Goal: Task Accomplishment & Management: Use online tool/utility

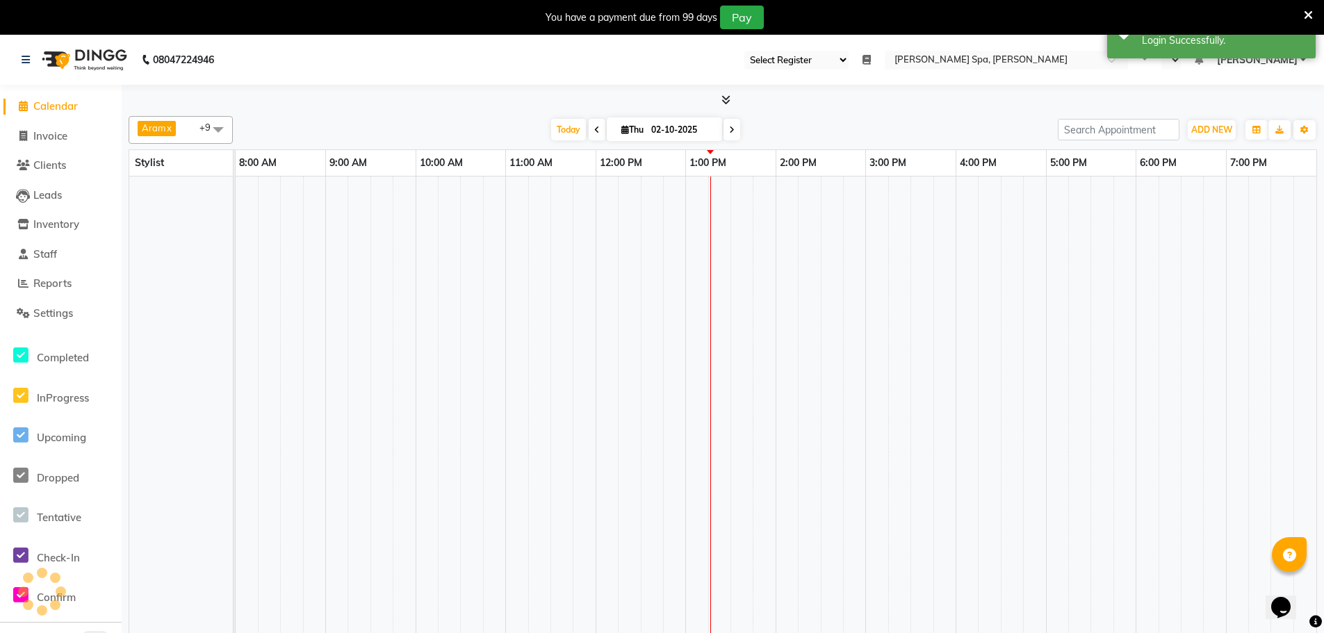
select select "100"
select select "en"
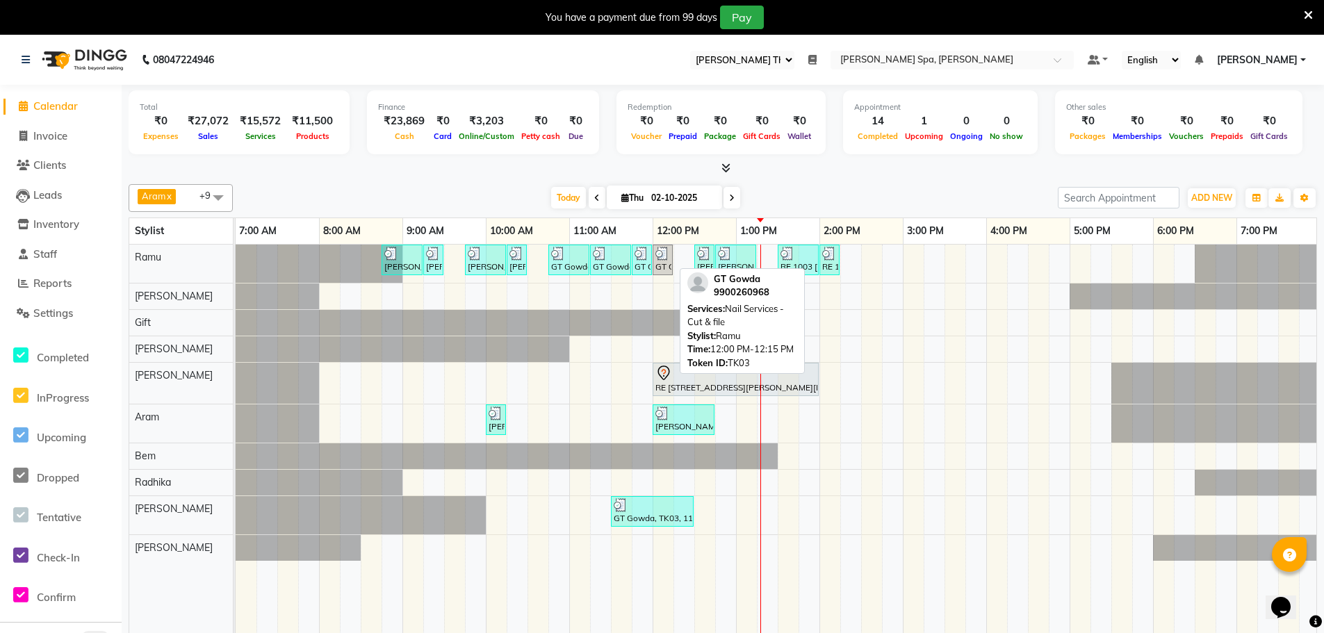
click at [657, 257] on img at bounding box center [662, 254] width 14 height 14
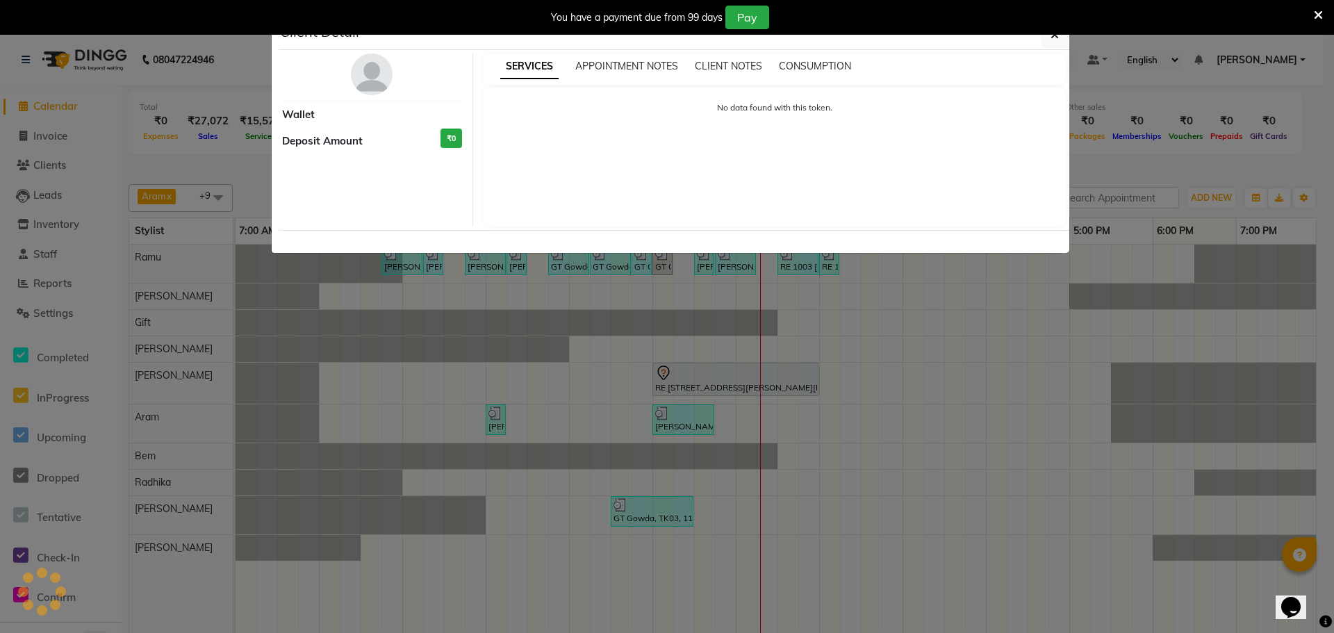
select select "3"
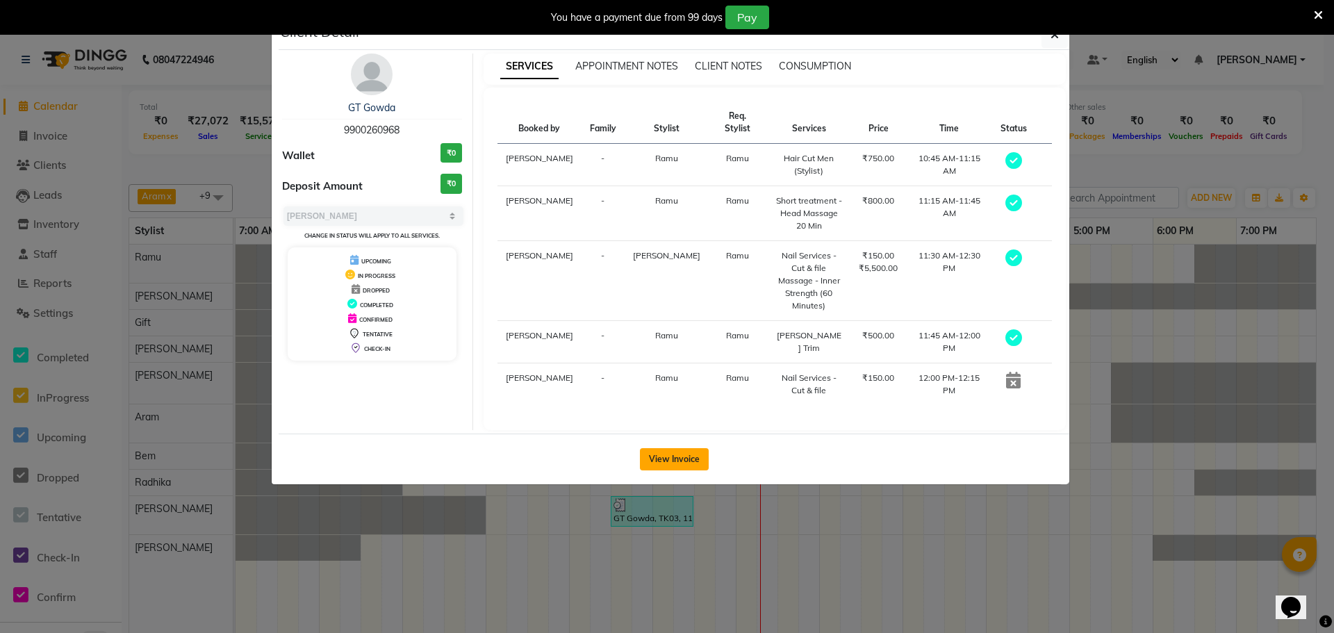
click at [656, 448] on button "View Invoice" at bounding box center [674, 459] width 69 height 22
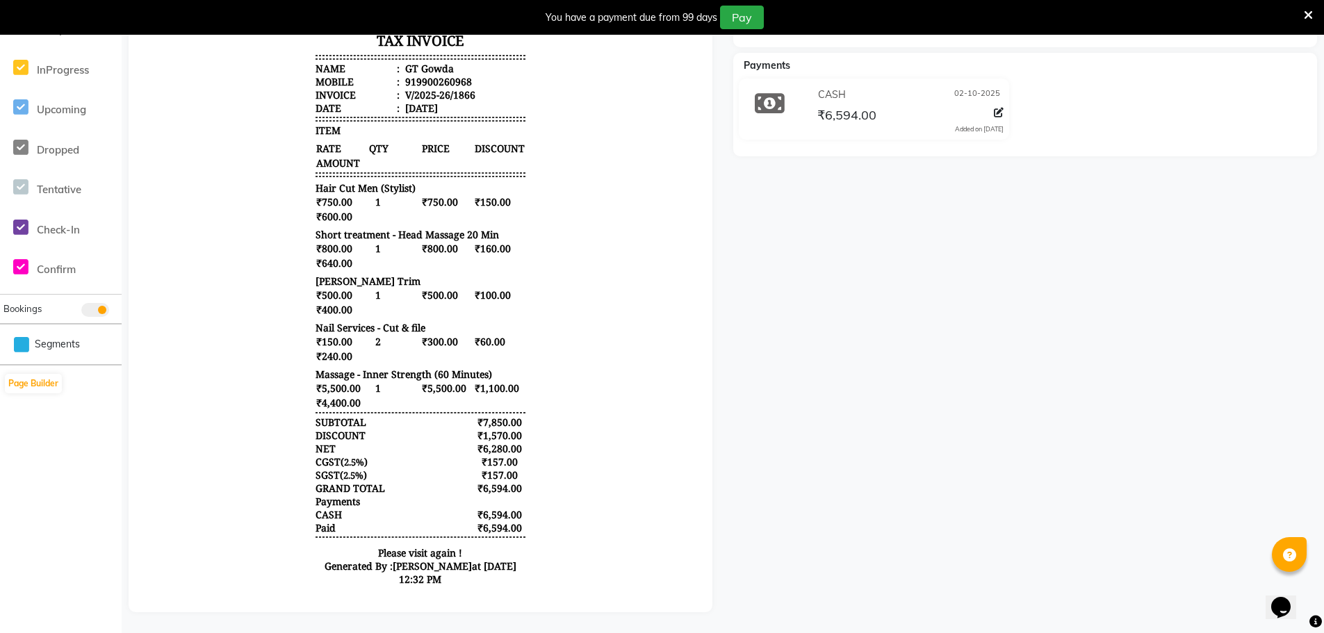
scroll to position [60, 0]
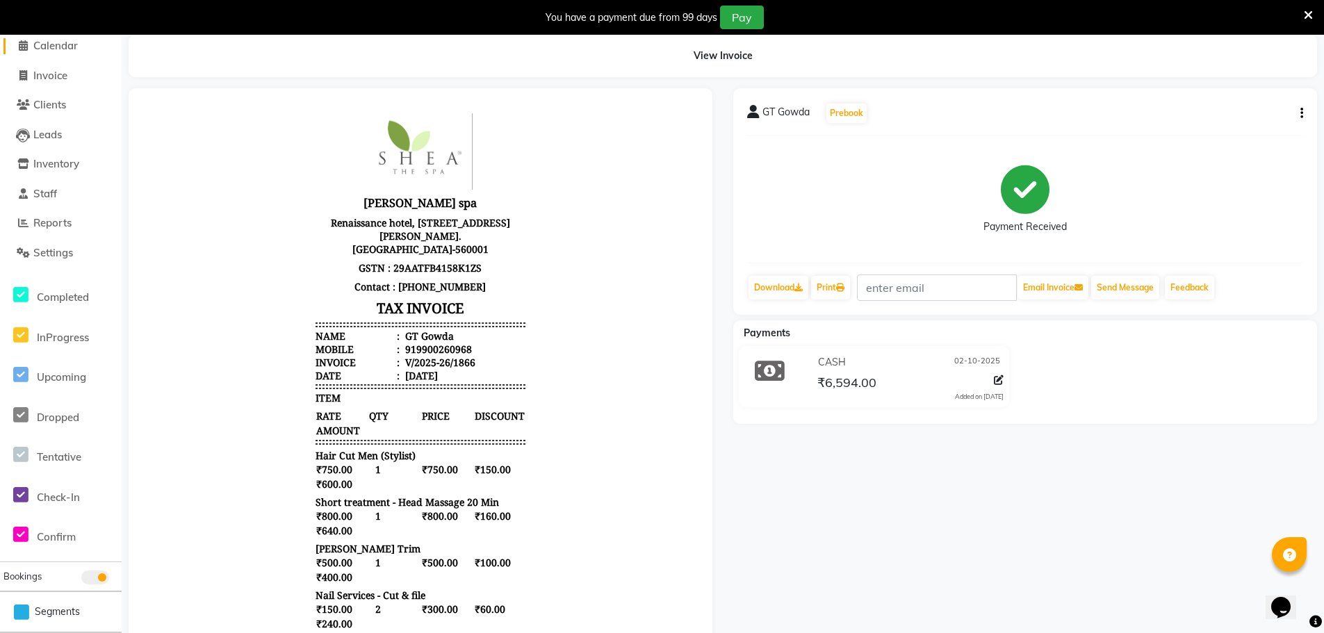
click at [74, 42] on span "Calendar" at bounding box center [55, 45] width 44 height 13
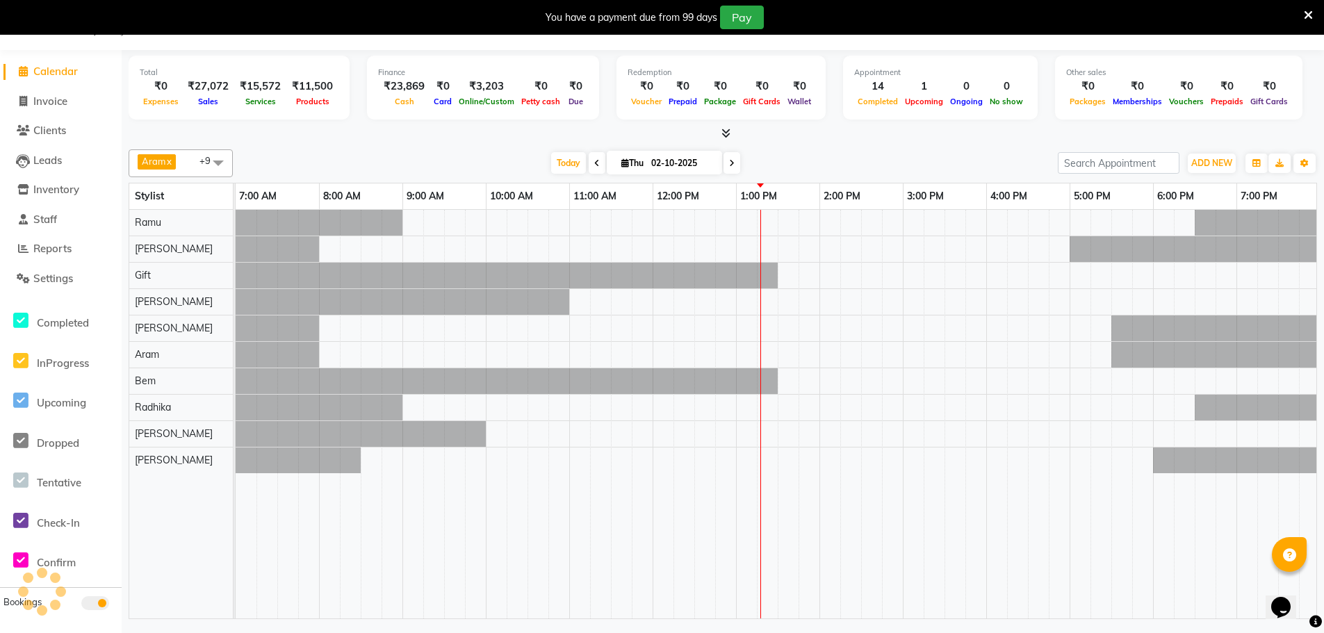
scroll to position [35, 0]
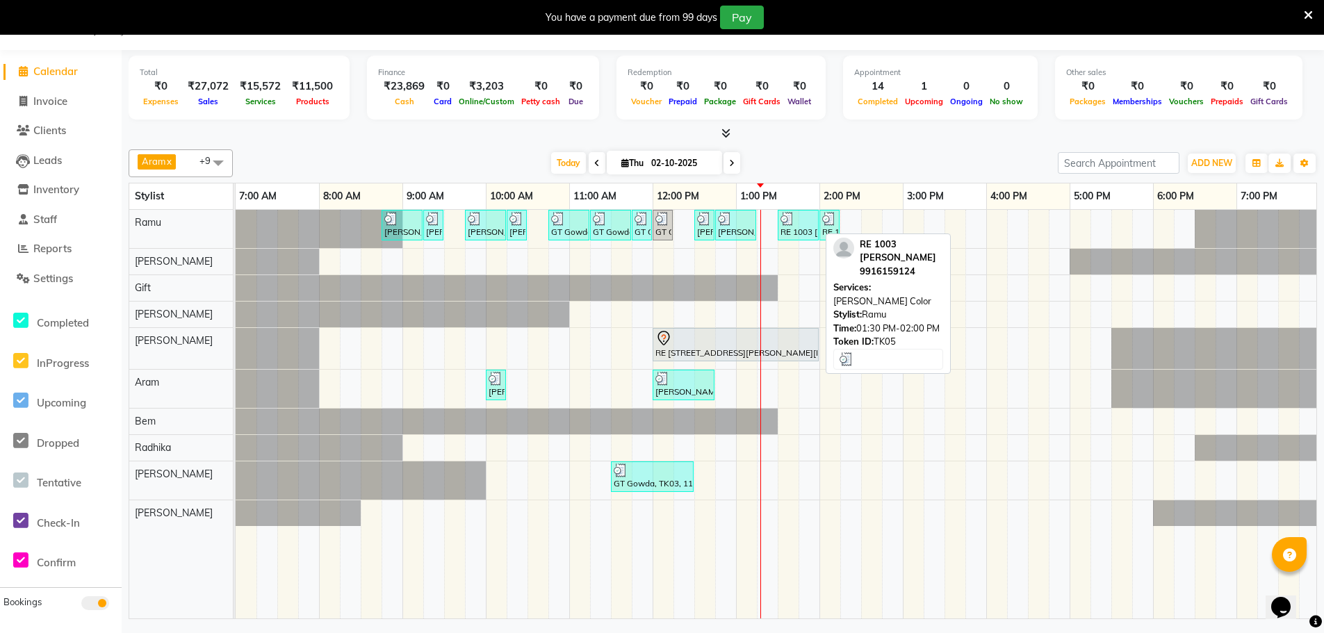
click at [798, 232] on div "RE 1003 [PERSON_NAME], TK05, 01:30 PM-02:00 PM, [PERSON_NAME] Color" at bounding box center [798, 225] width 38 height 26
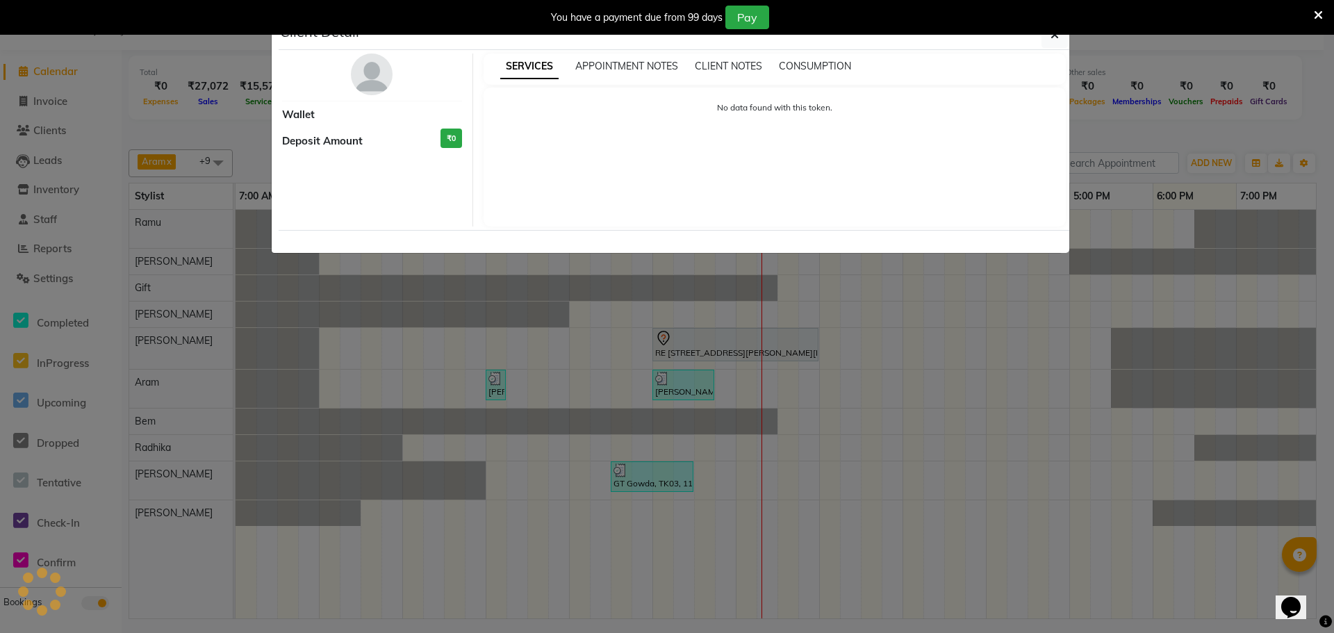
select select "3"
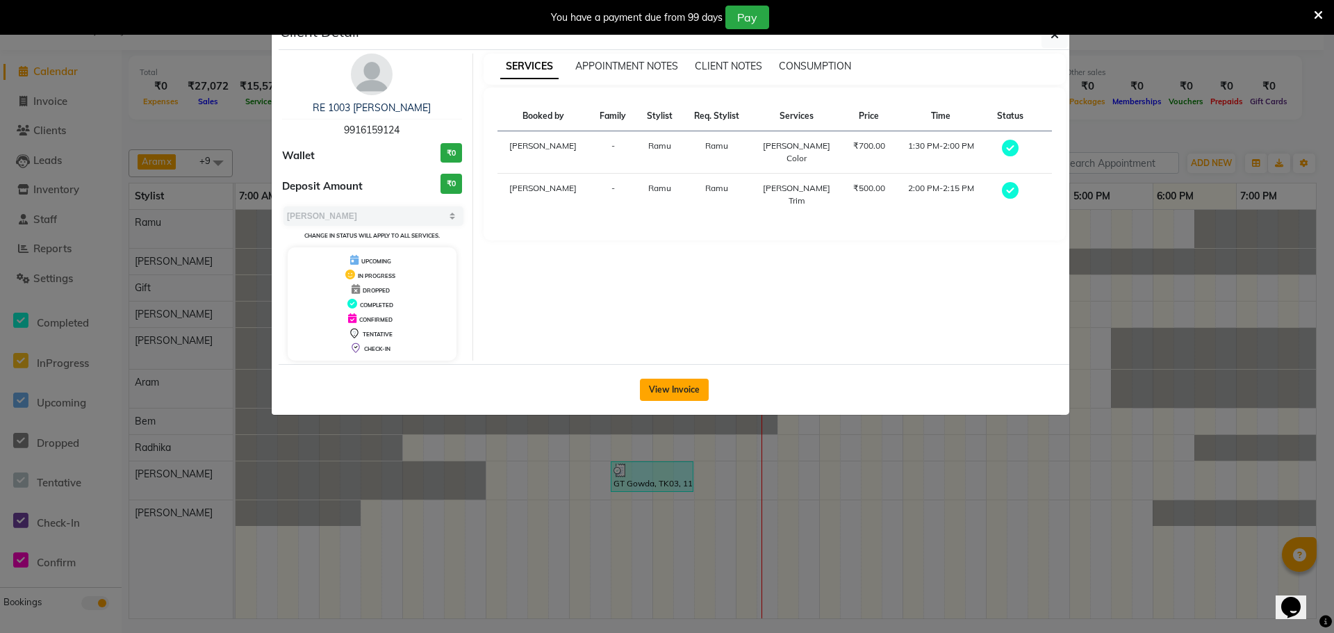
click at [678, 391] on button "View Invoice" at bounding box center [674, 390] width 69 height 22
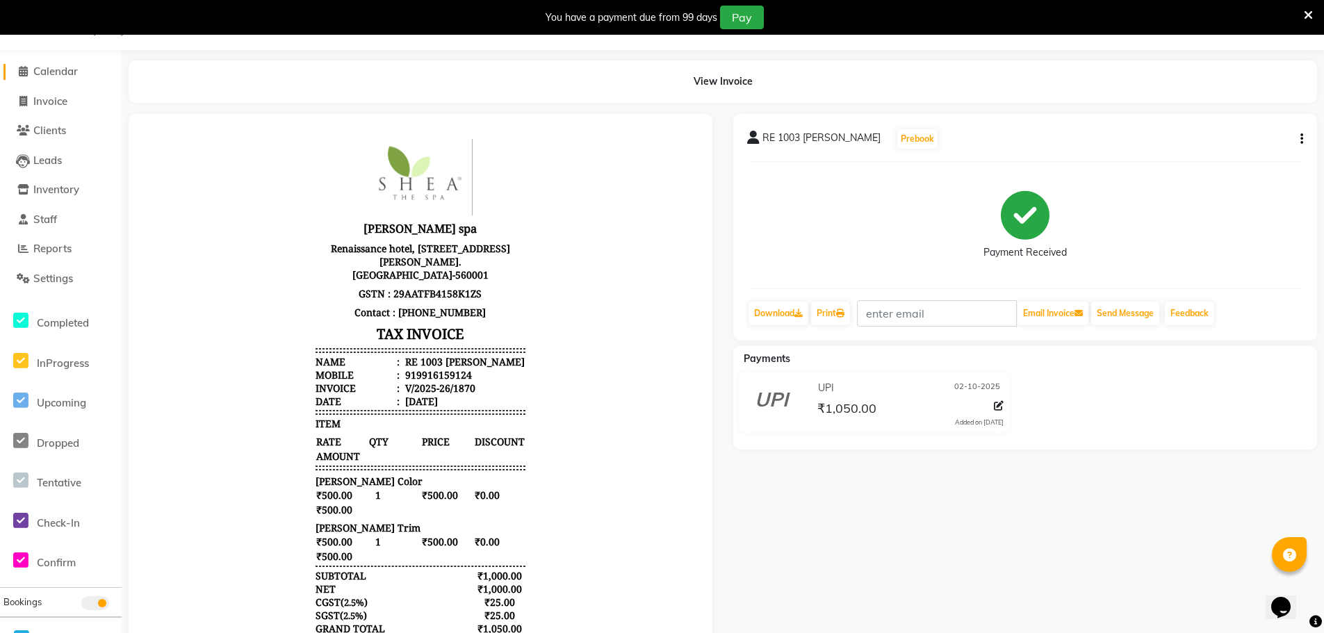
click at [63, 69] on span "Calendar" at bounding box center [55, 71] width 44 height 13
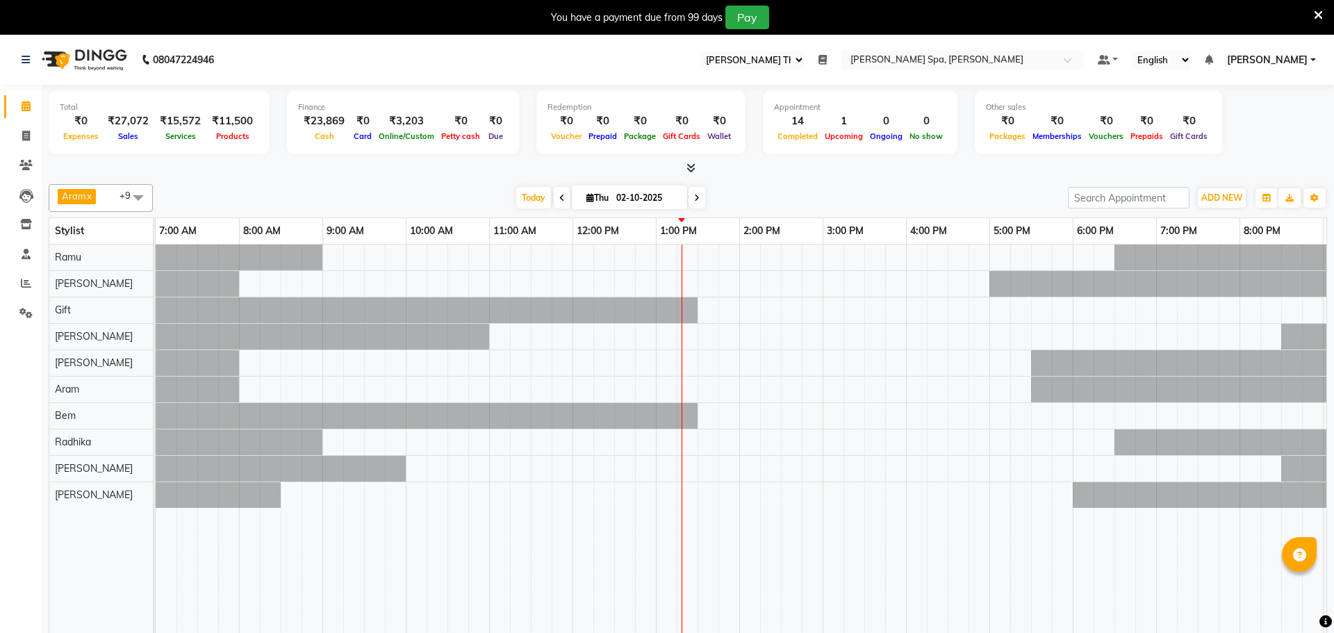
select select "100"
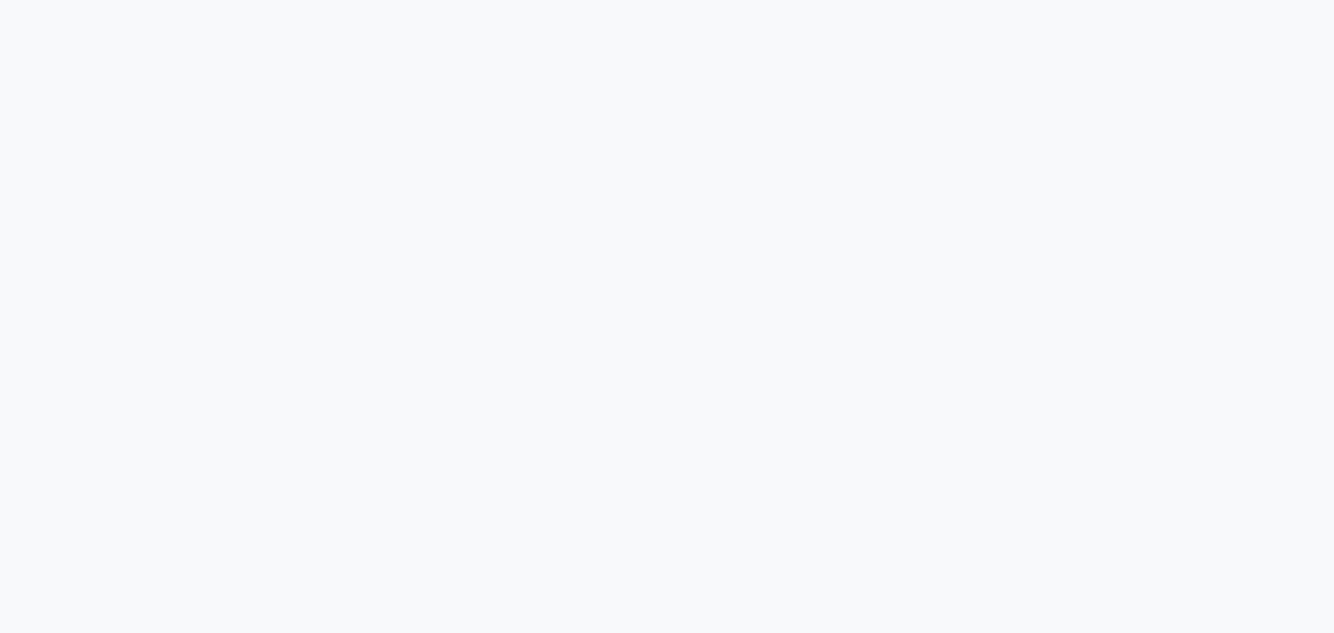
select select "100"
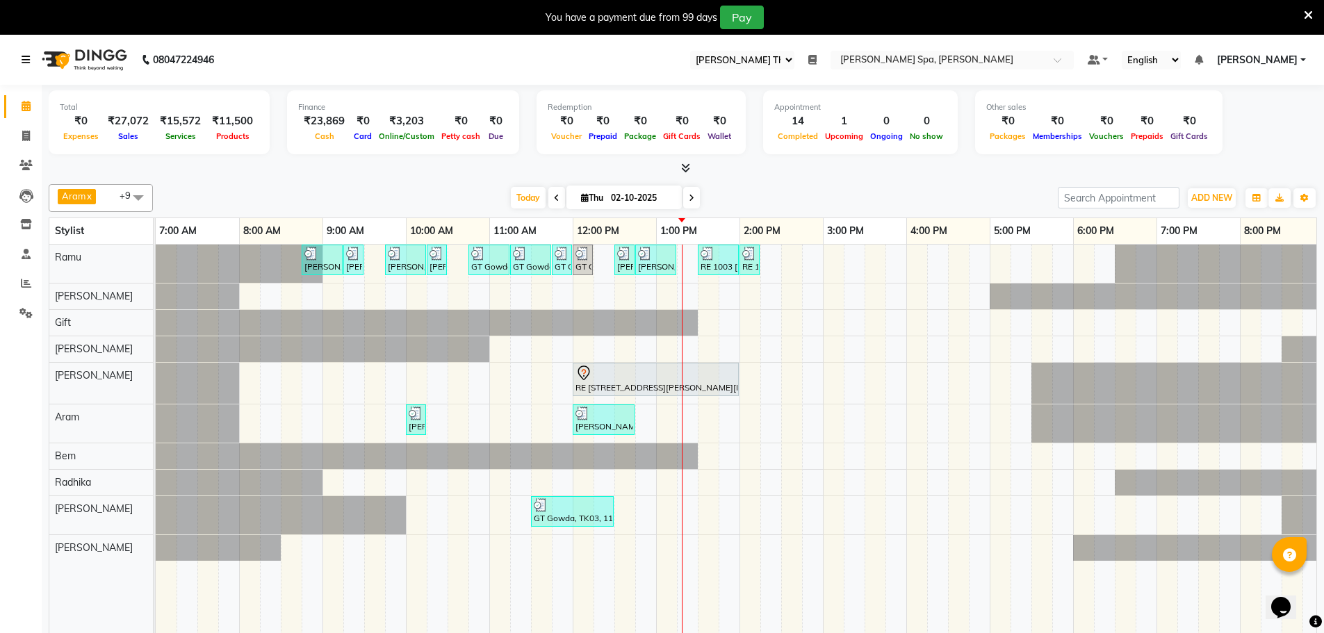
click at [24, 58] on icon at bounding box center [26, 60] width 8 height 10
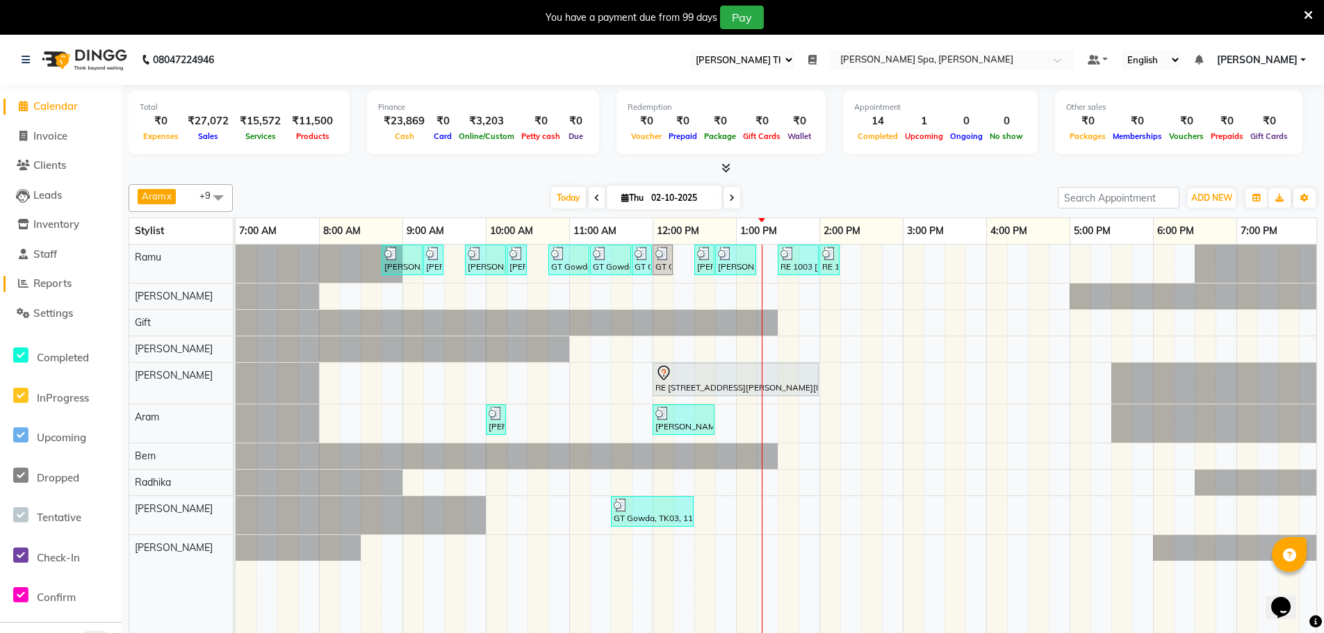
click at [49, 284] on span "Reports" at bounding box center [52, 283] width 38 height 13
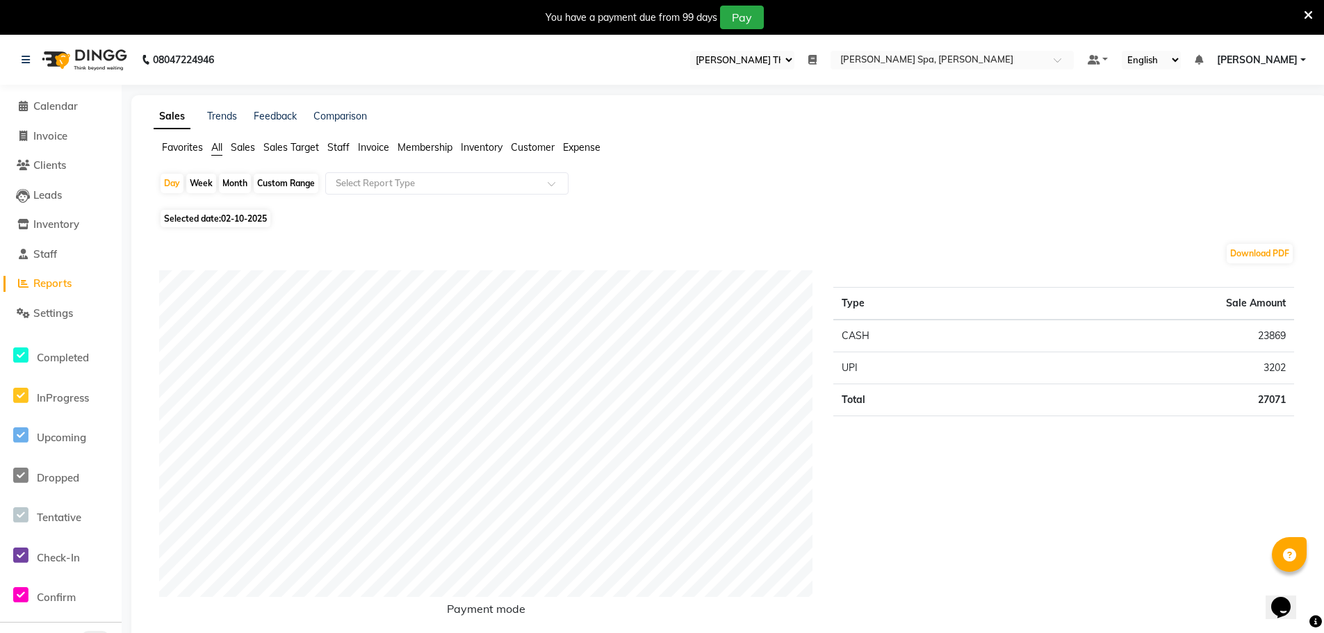
click at [270, 182] on div "Custom Range" at bounding box center [286, 183] width 65 height 19
select select "10"
select select "2025"
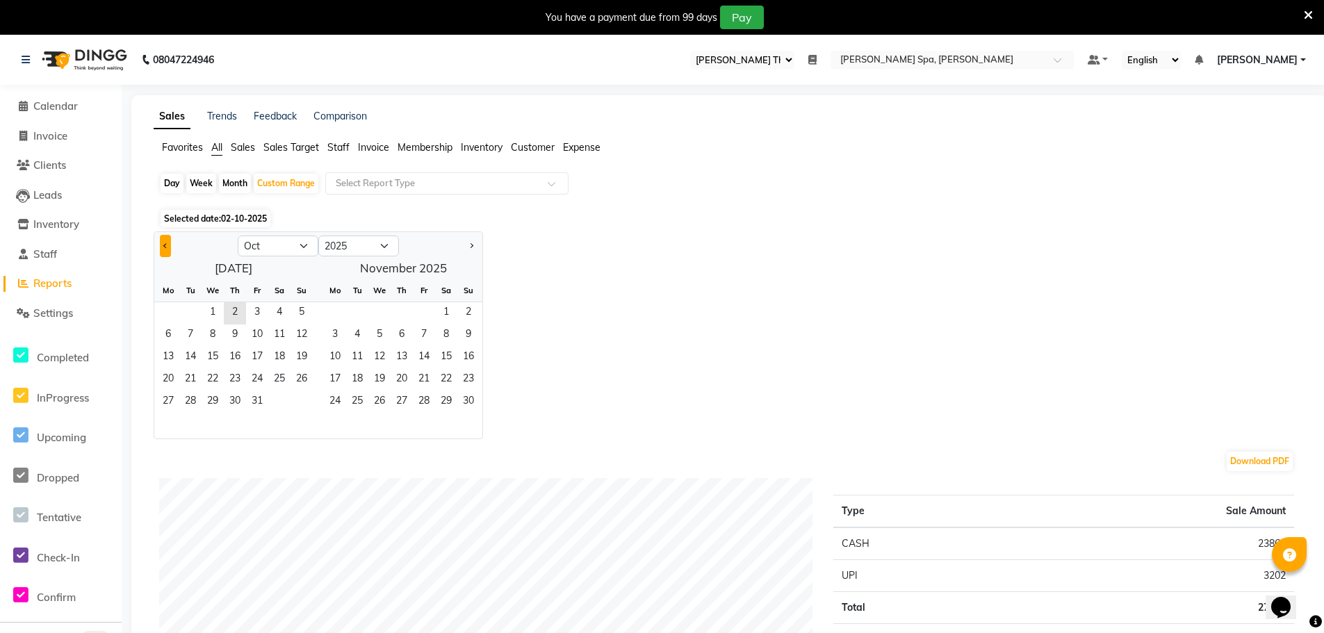
click at [167, 251] on button "Previous month" at bounding box center [165, 246] width 11 height 22
select select "9"
click at [166, 400] on span "29" at bounding box center [168, 402] width 22 height 22
click at [193, 404] on span "30" at bounding box center [190, 402] width 22 height 22
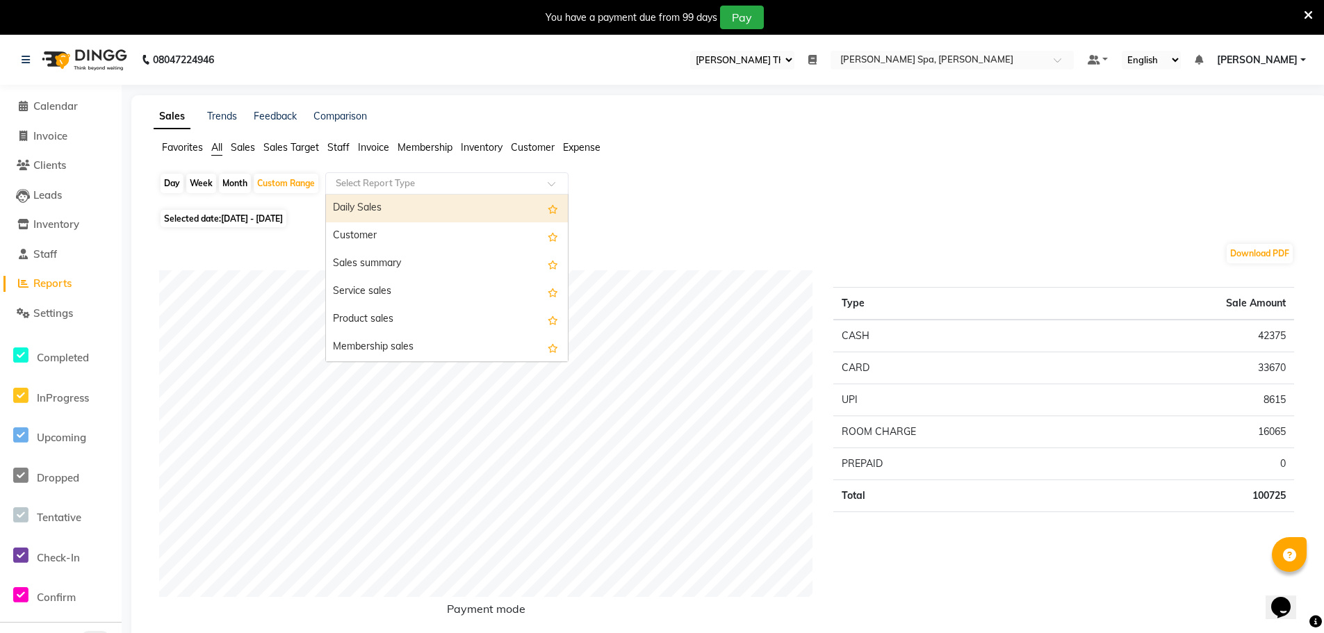
click at [377, 184] on input "text" at bounding box center [433, 184] width 200 height 14
type input "att"
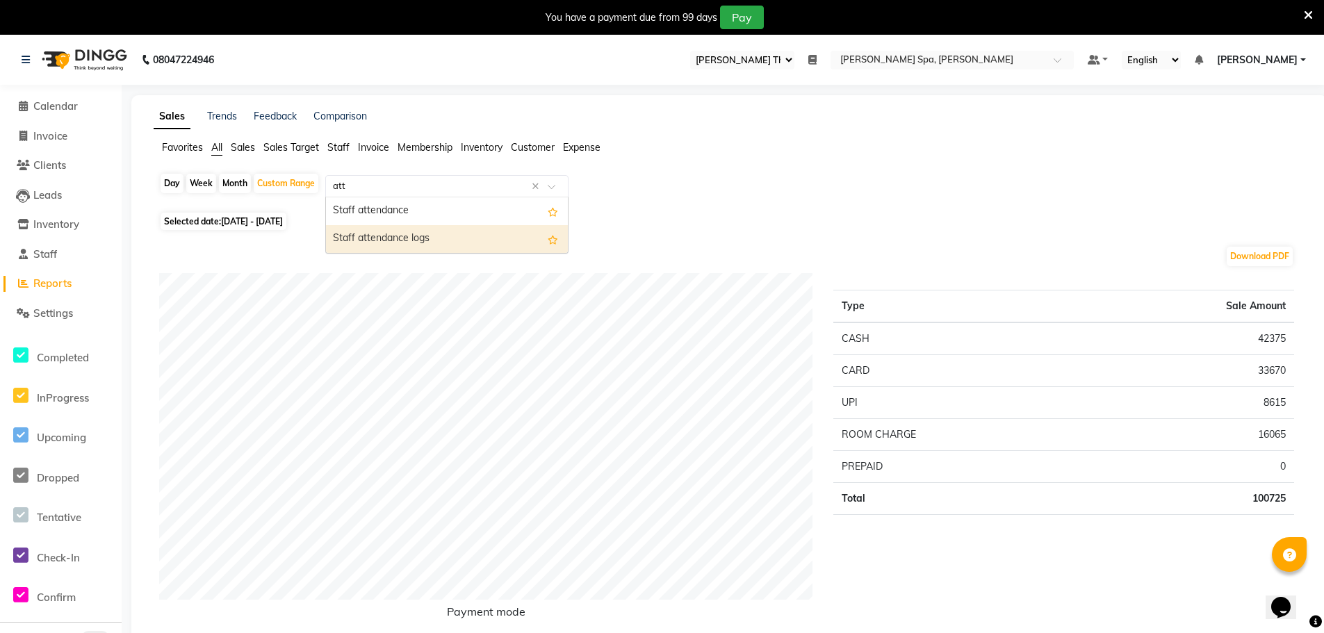
click at [400, 238] on div "Staff attendance logs" at bounding box center [447, 239] width 242 height 28
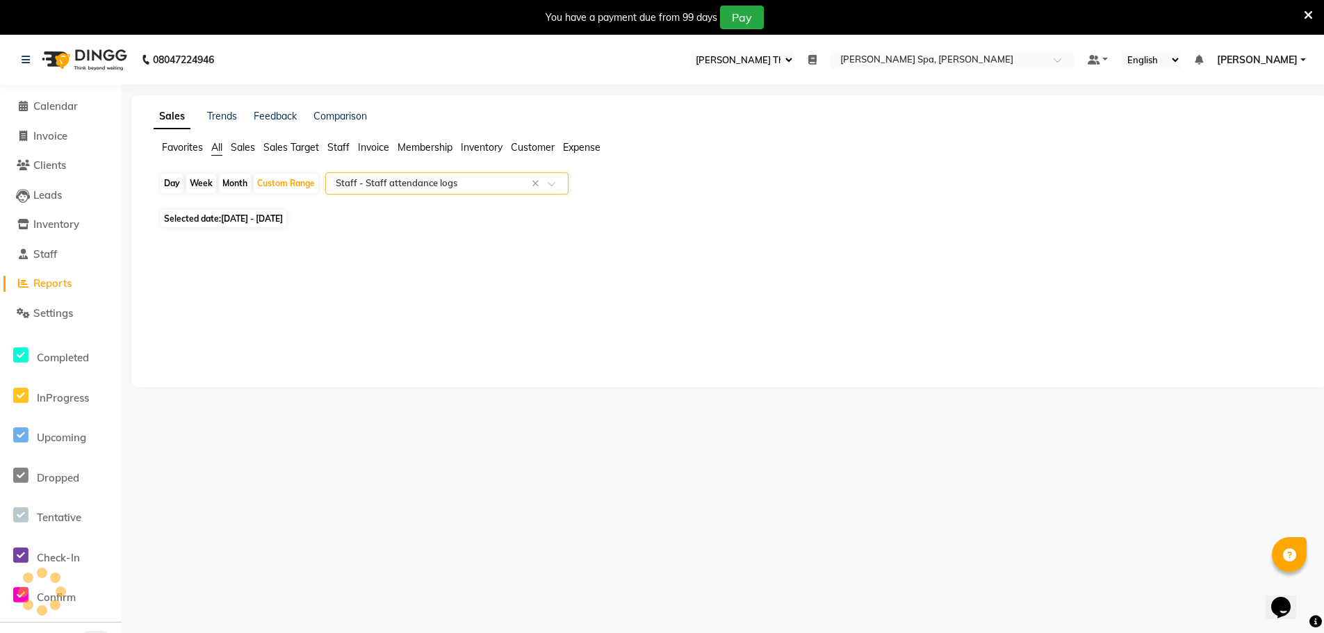
select select "full_report"
select select "csv"
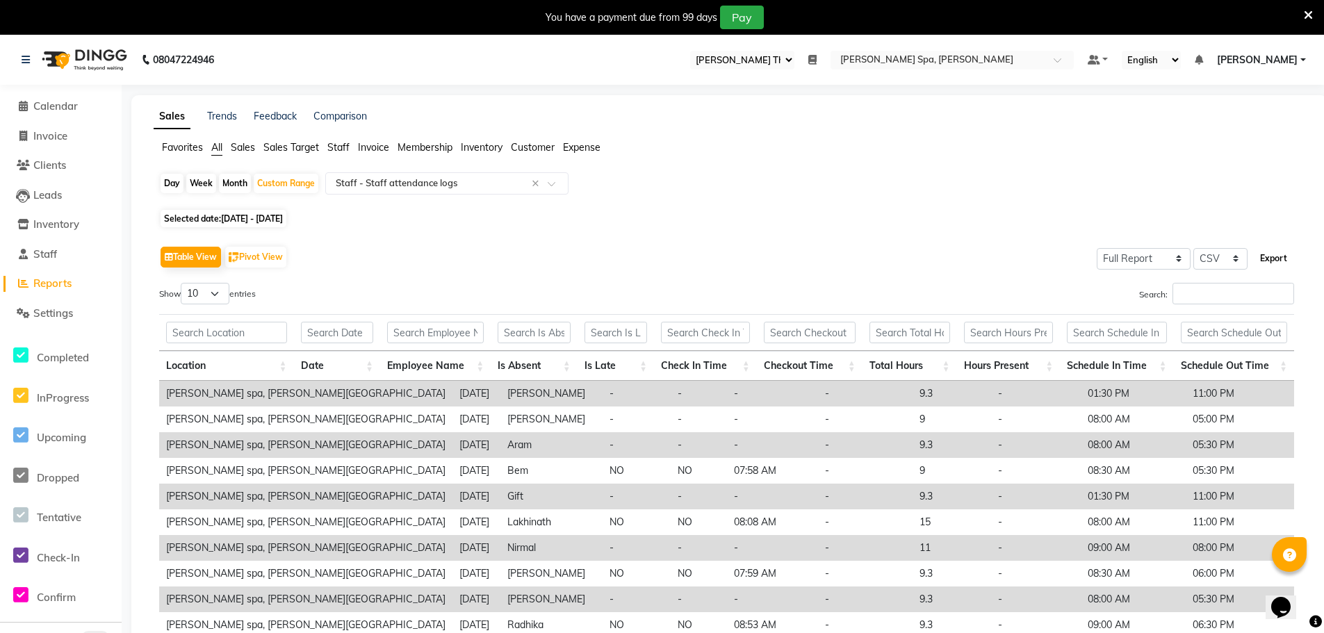
click at [1276, 254] on button "Export" at bounding box center [1273, 259] width 38 height 24
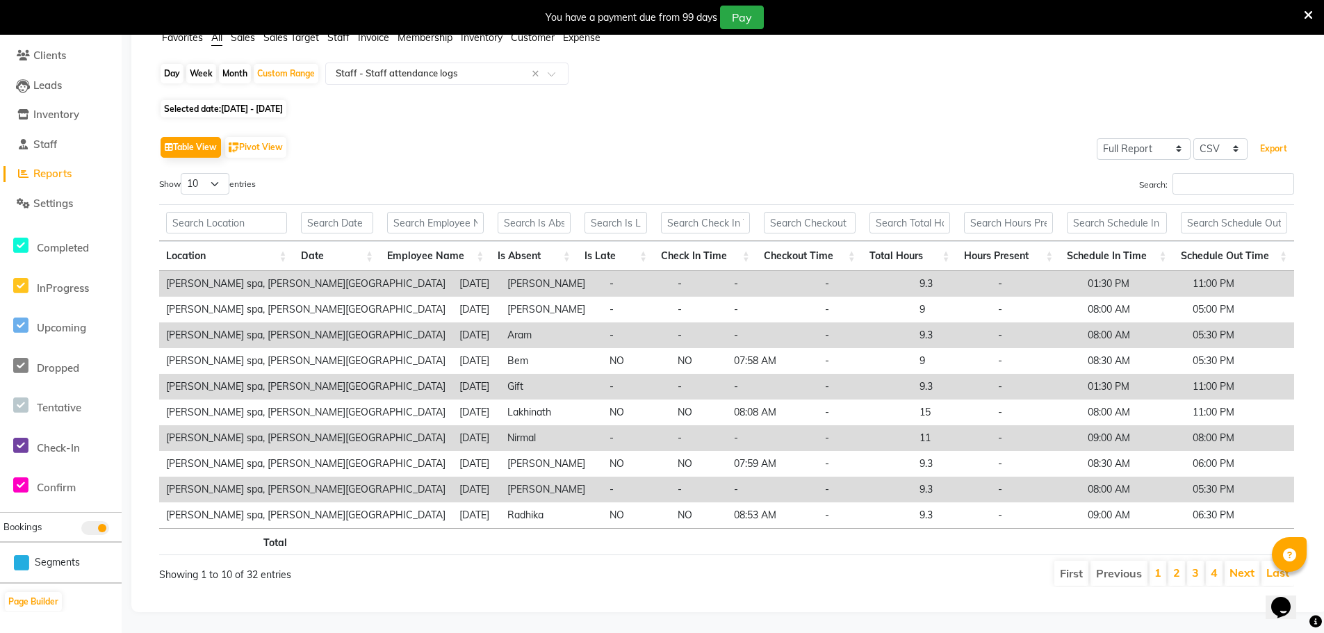
scroll to position [51, 0]
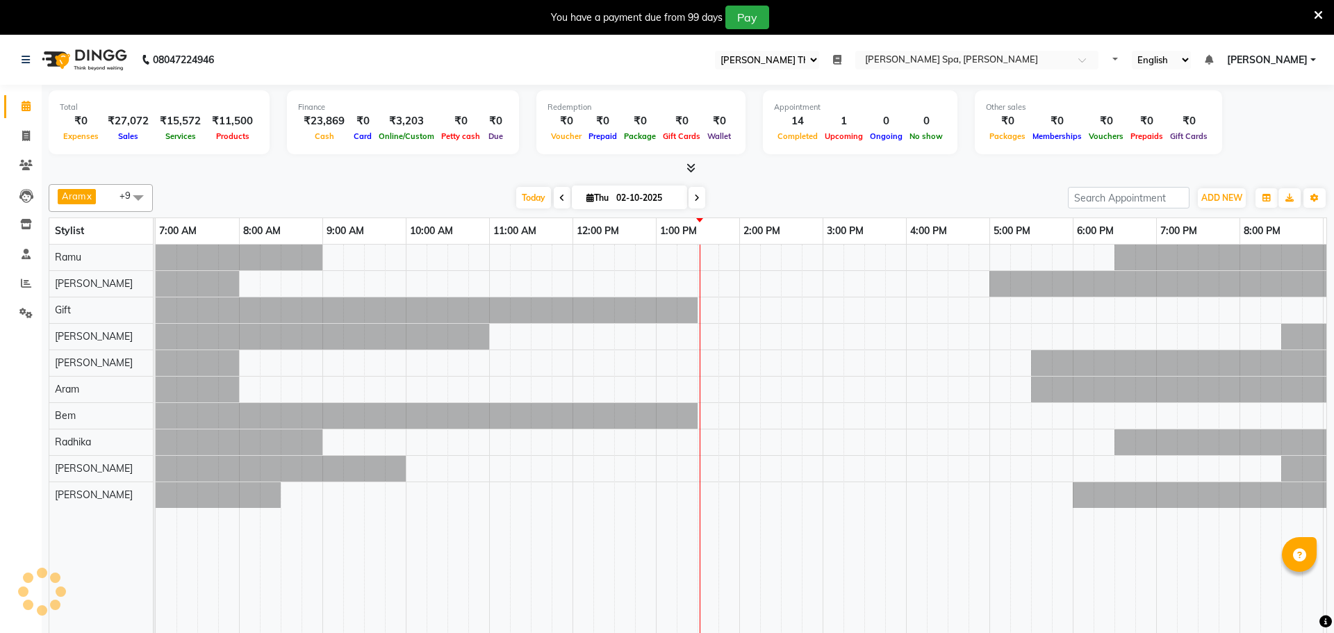
select select "100"
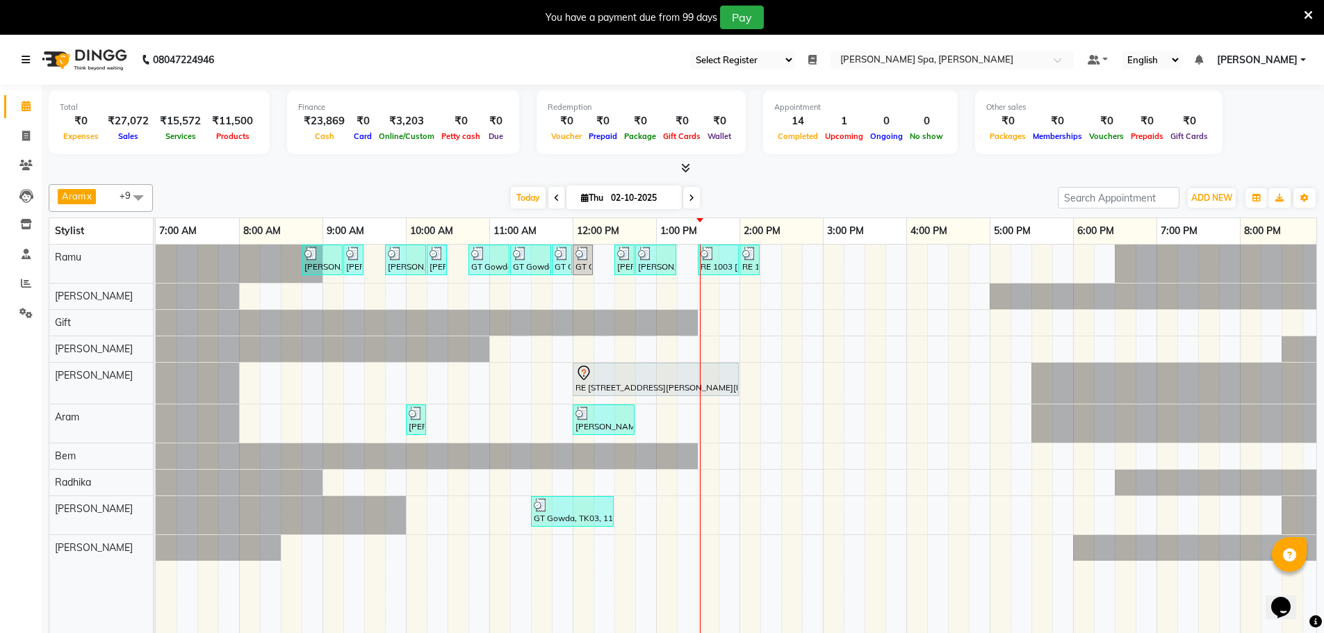
click at [25, 55] on icon at bounding box center [26, 60] width 8 height 10
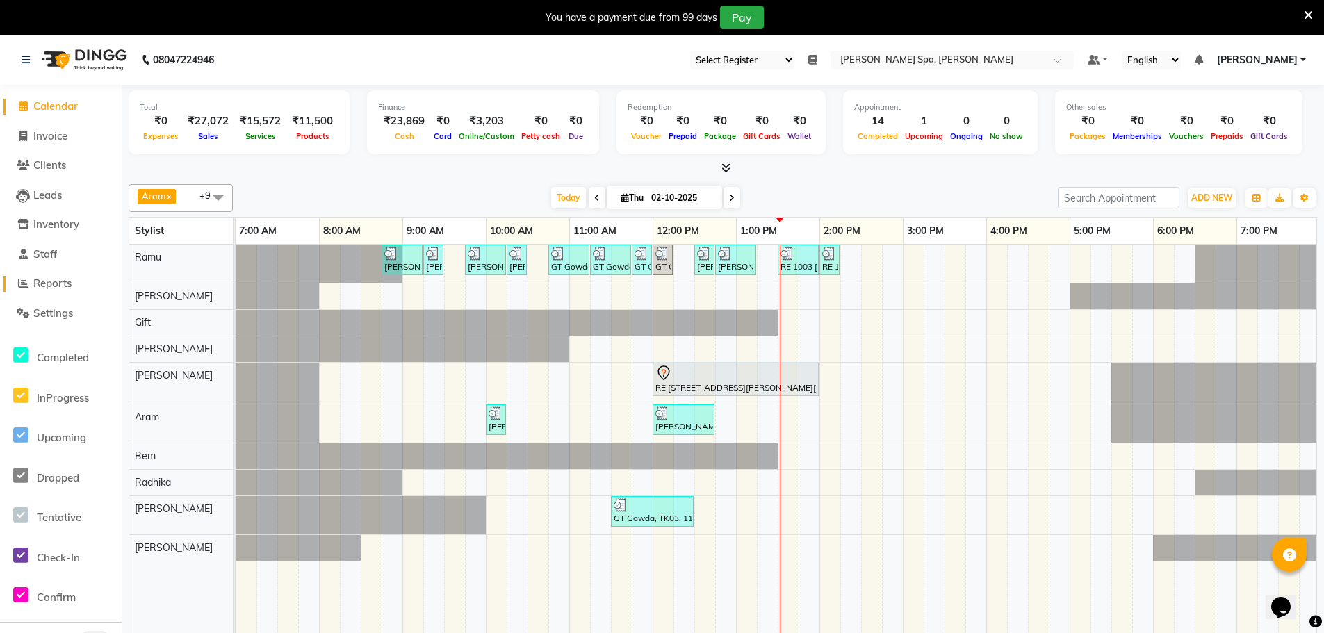
click at [46, 281] on span "Reports" at bounding box center [52, 283] width 38 height 13
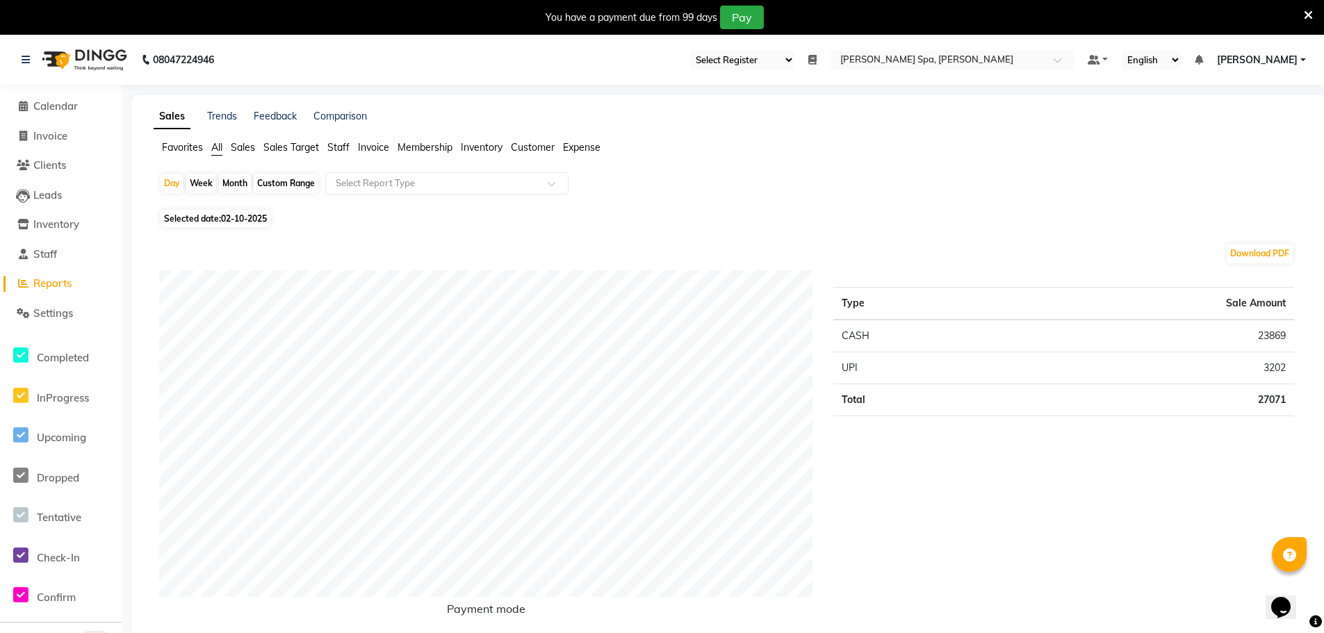
click at [272, 179] on div "Custom Range" at bounding box center [286, 183] width 65 height 19
select select "10"
select select "2025"
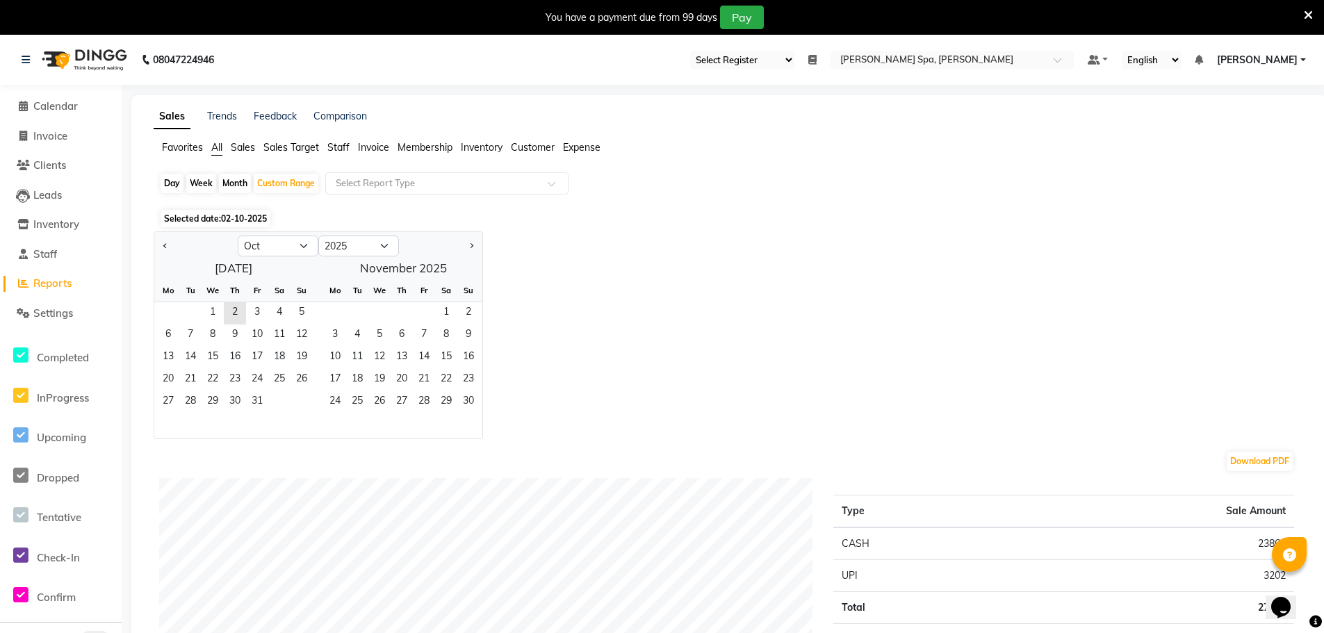
click at [222, 215] on span "02-10-2025" at bounding box center [244, 218] width 46 height 10
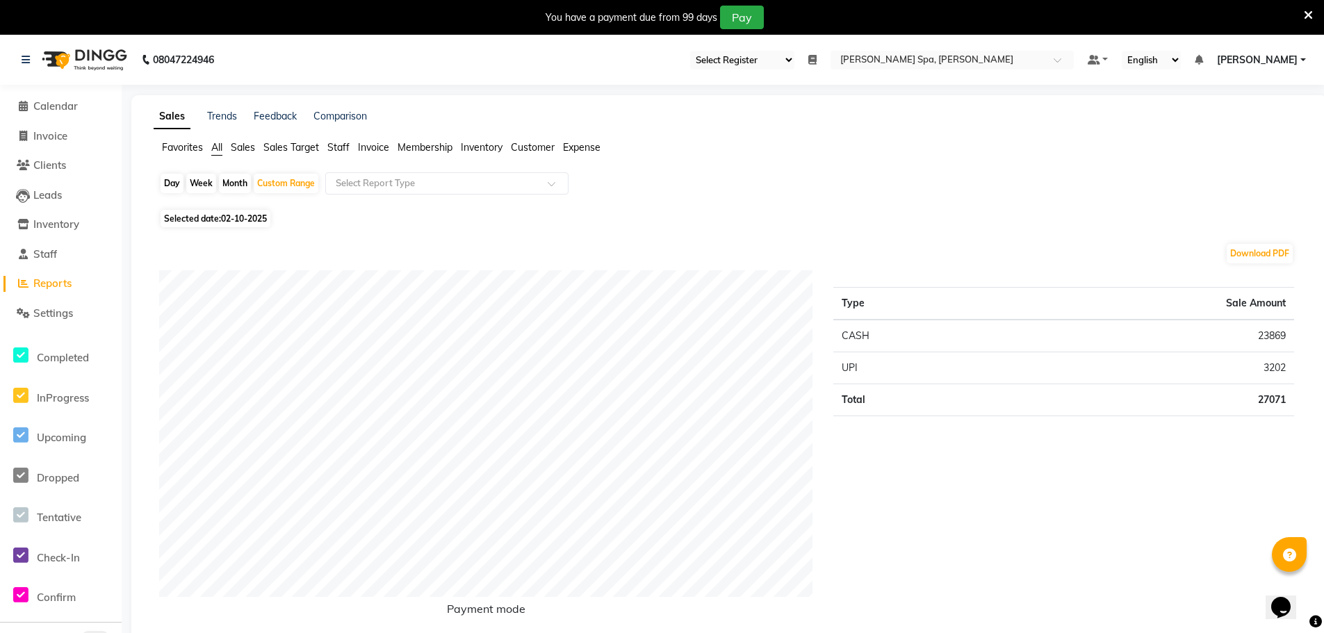
click at [193, 218] on span "Selected date: [DATE]" at bounding box center [216, 218] width 110 height 17
select select "10"
select select "2025"
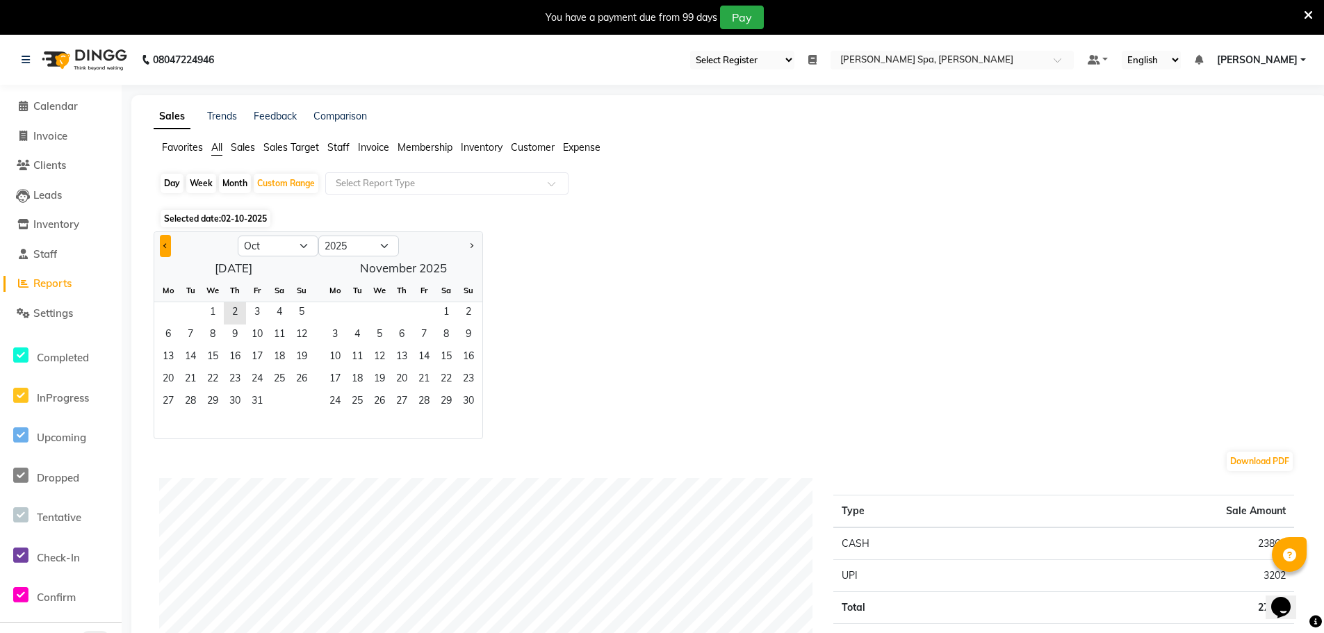
click at [165, 243] on button "Previous month" at bounding box center [165, 246] width 11 height 22
select select "9"
click at [163, 405] on span "29" at bounding box center [168, 402] width 22 height 22
click at [186, 404] on span "30" at bounding box center [190, 402] width 22 height 22
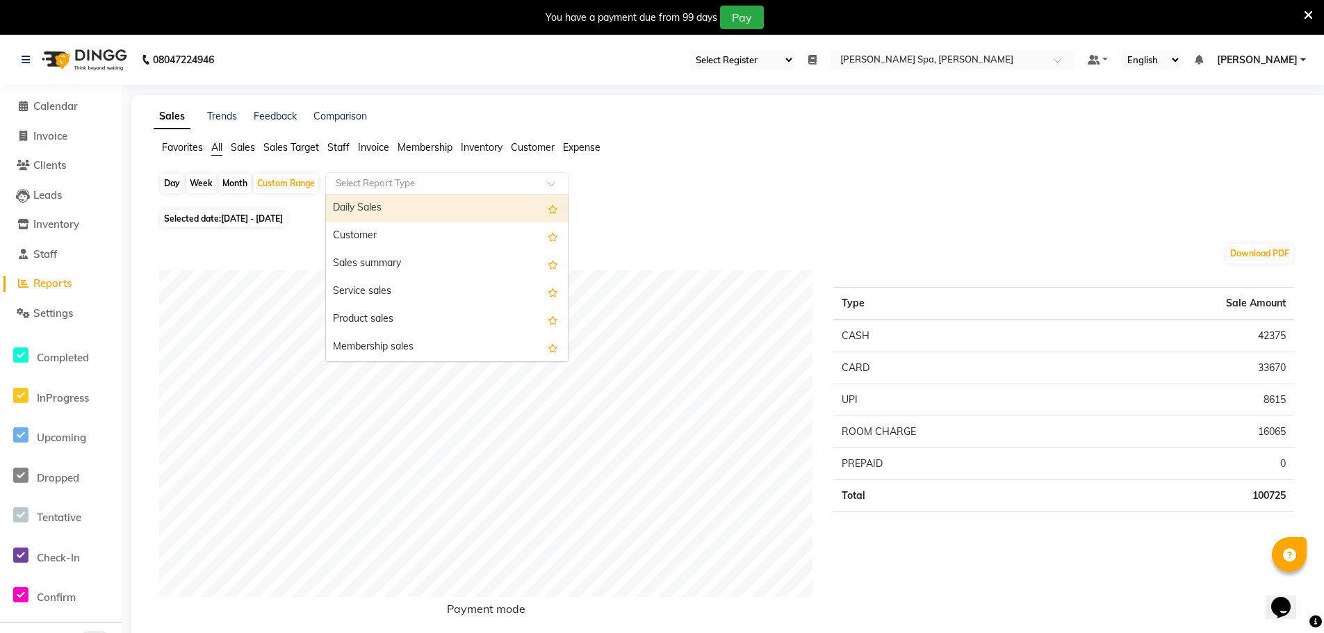
click at [403, 182] on input "text" at bounding box center [433, 184] width 200 height 14
type input "att"
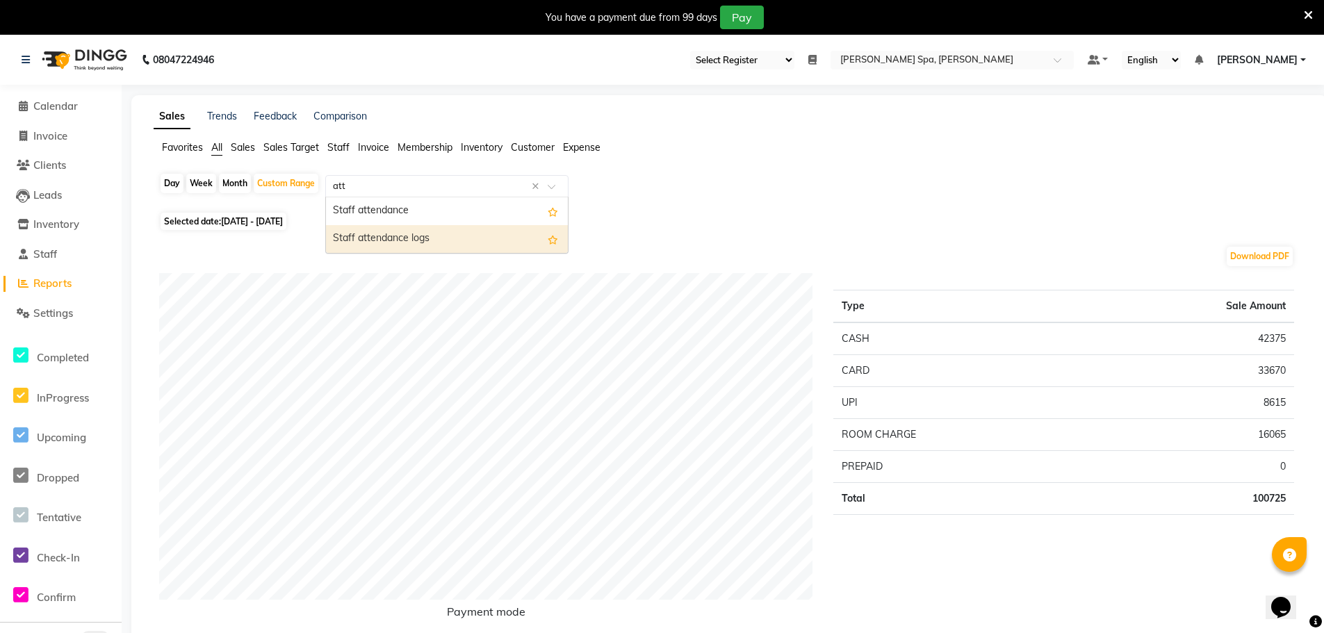
click at [411, 239] on div "Staff attendance logs" at bounding box center [447, 239] width 242 height 28
select select "full_report"
select select "csv"
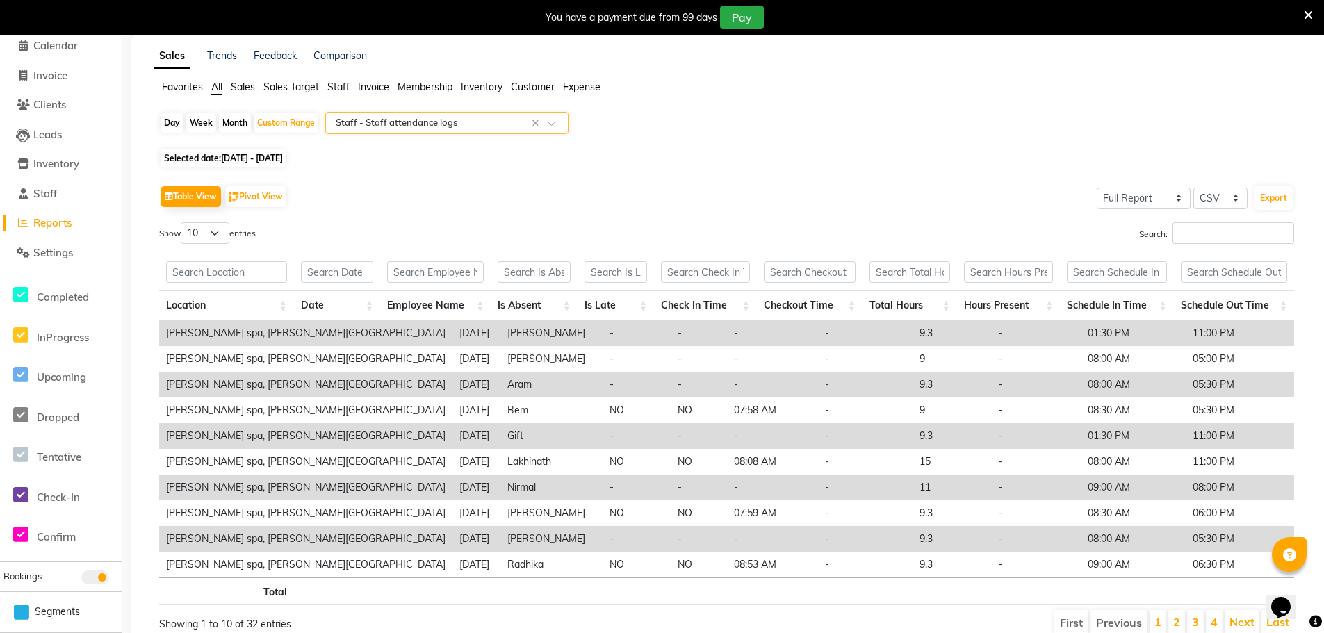
scroll to position [120, 0]
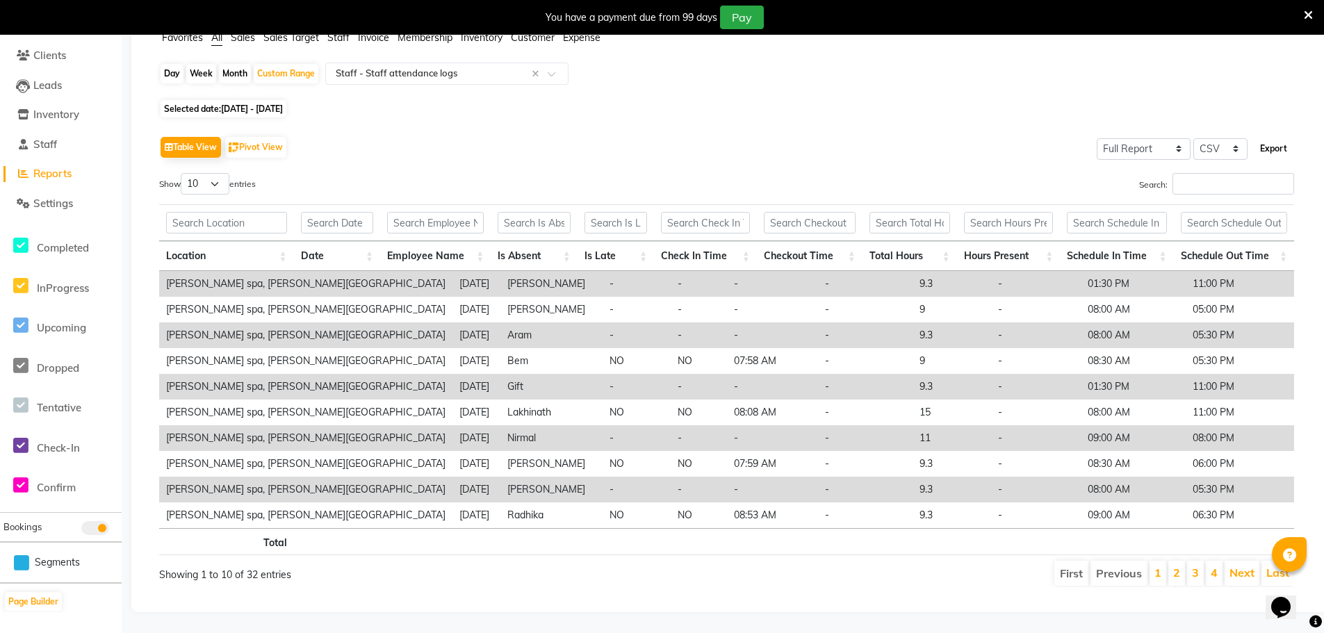
click at [1278, 137] on button "Export" at bounding box center [1273, 149] width 38 height 24
